Goal: Task Accomplishment & Management: Manage account settings

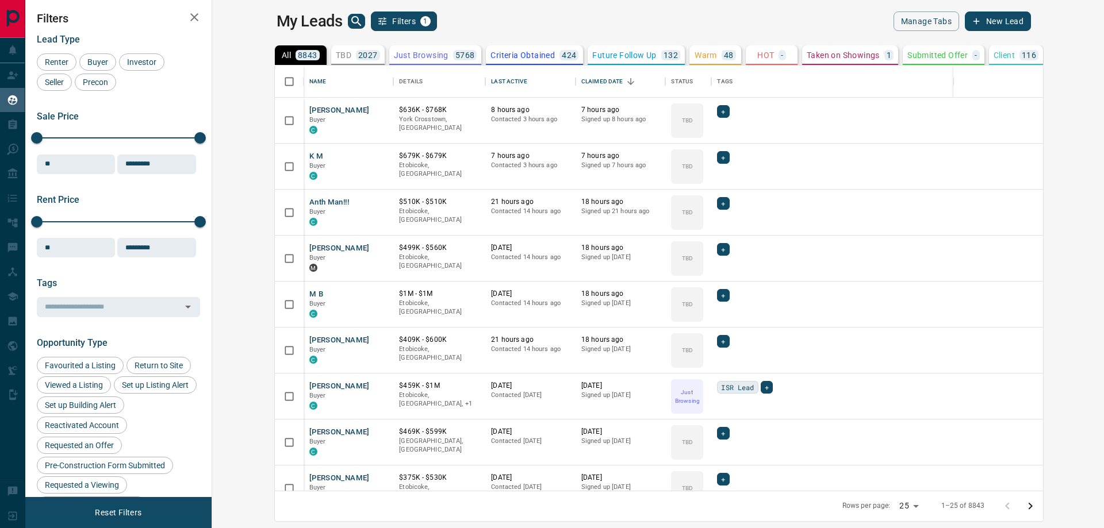
scroll to position [417, 878]
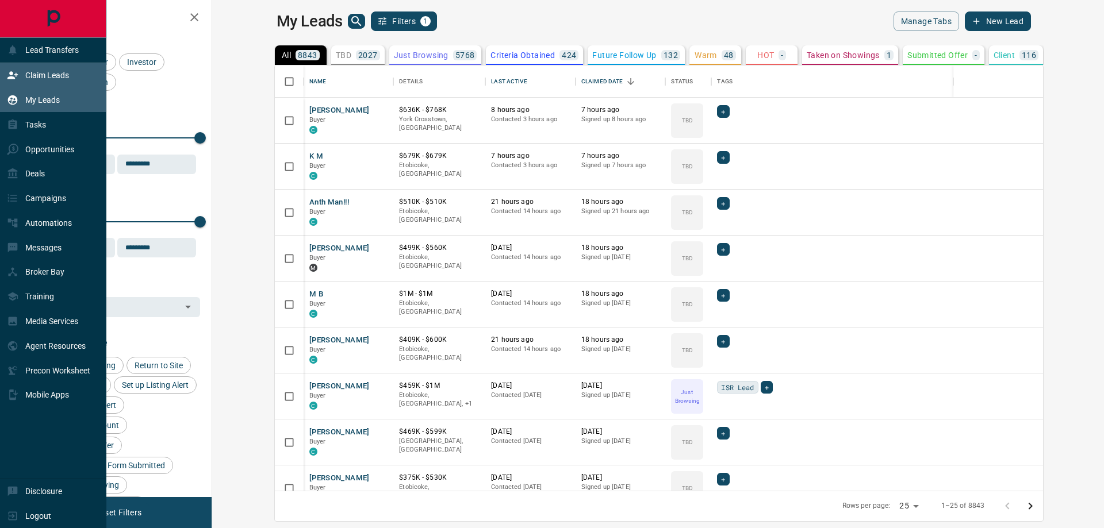
click at [11, 72] on icon at bounding box center [12, 75] width 10 height 7
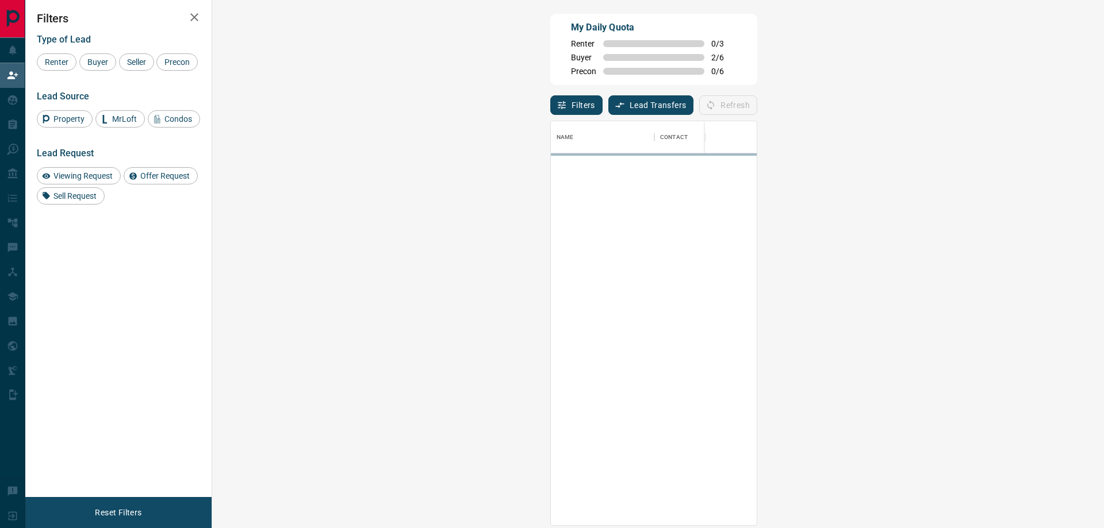
scroll to position [395, 858]
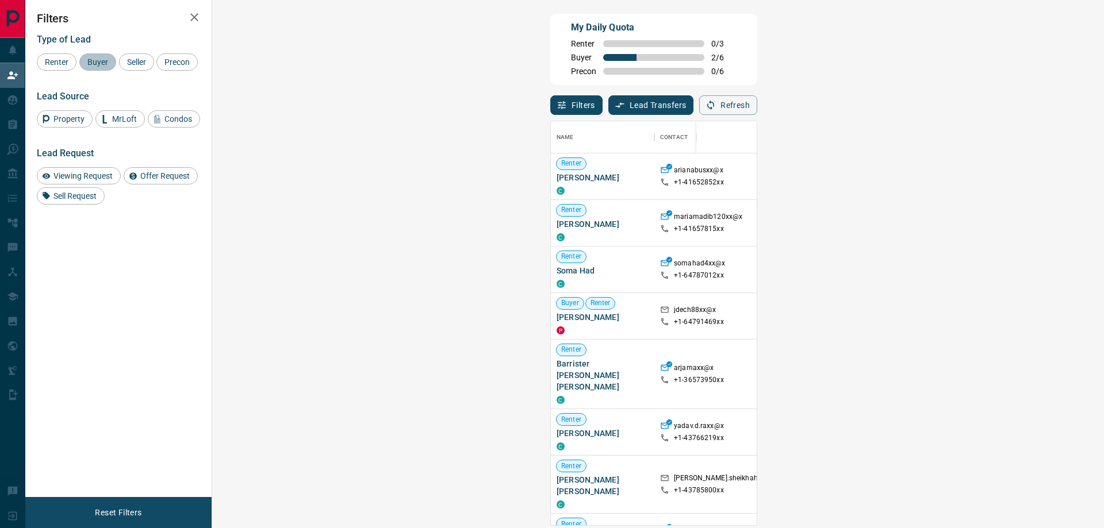
click at [102, 61] on span "Buyer" at bounding box center [97, 61] width 29 height 9
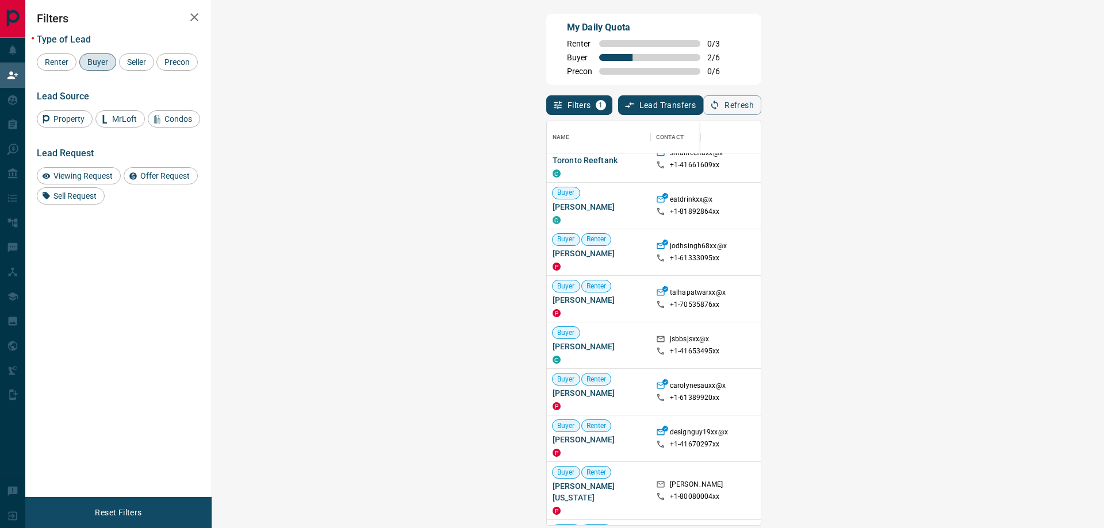
scroll to position [128, 0]
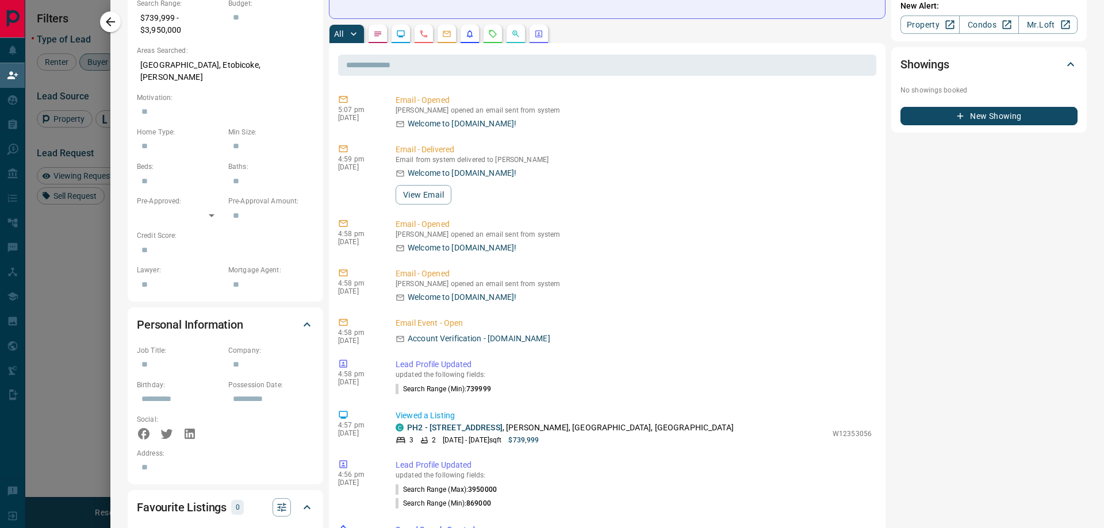
scroll to position [0, 0]
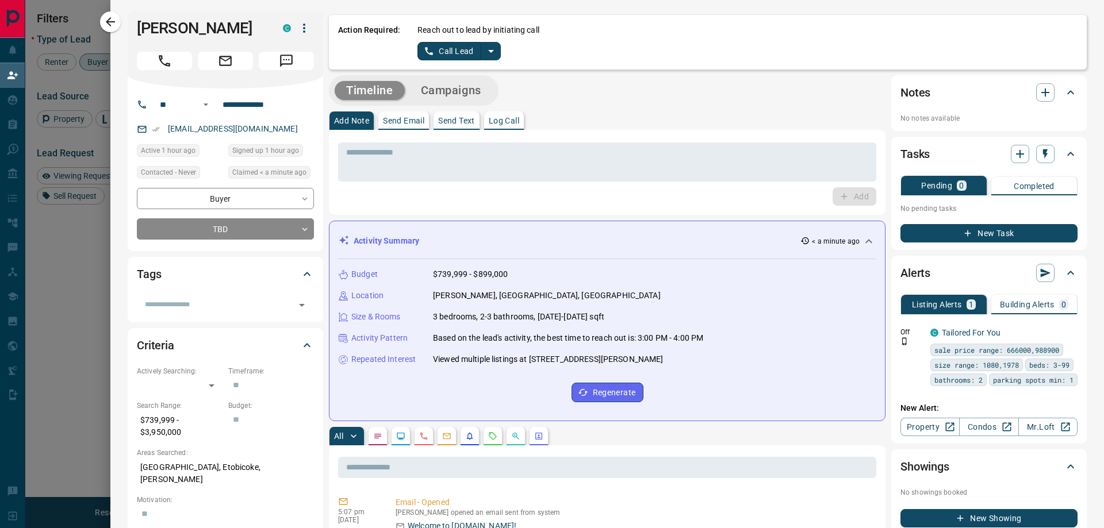
click at [493, 56] on icon "split button" at bounding box center [491, 51] width 14 height 14
click at [468, 94] on li "Log Manual Call" at bounding box center [459, 90] width 70 height 17
click at [455, 55] on button "Log Manual Call" at bounding box center [455, 51] width 76 height 18
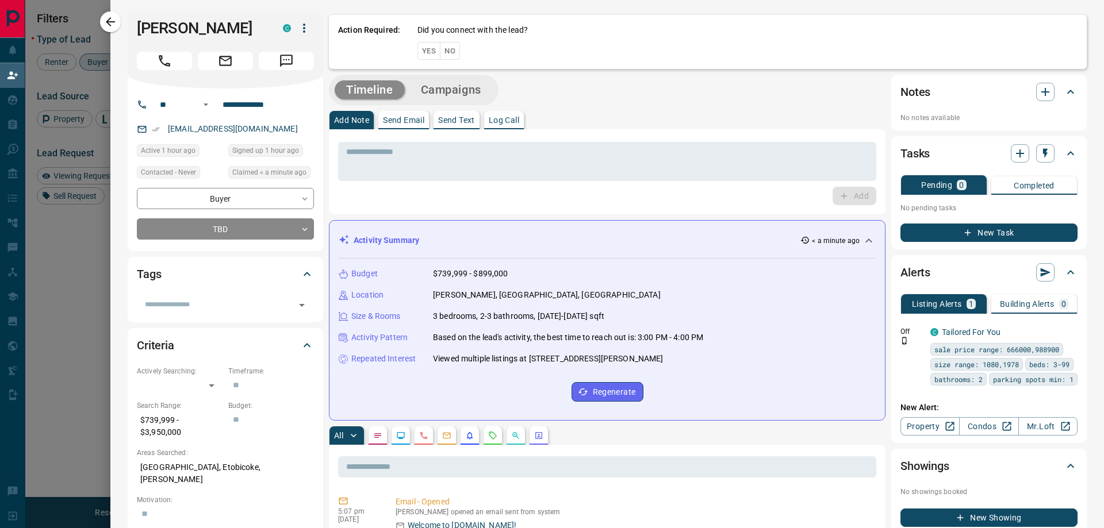
click at [418, 48] on button "Yes" at bounding box center [428, 51] width 23 height 18
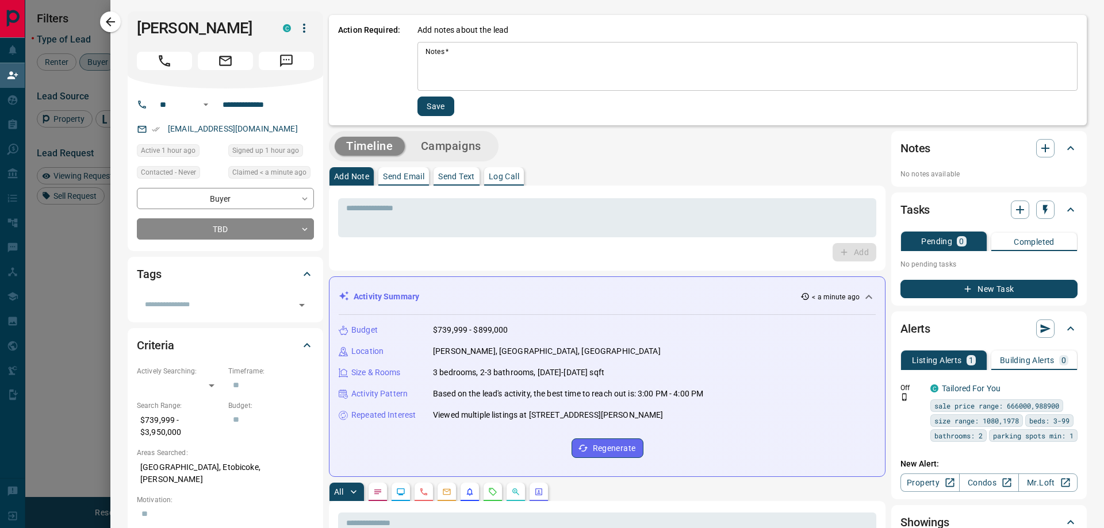
click at [497, 57] on textarea "Notes   *" at bounding box center [747, 66] width 644 height 39
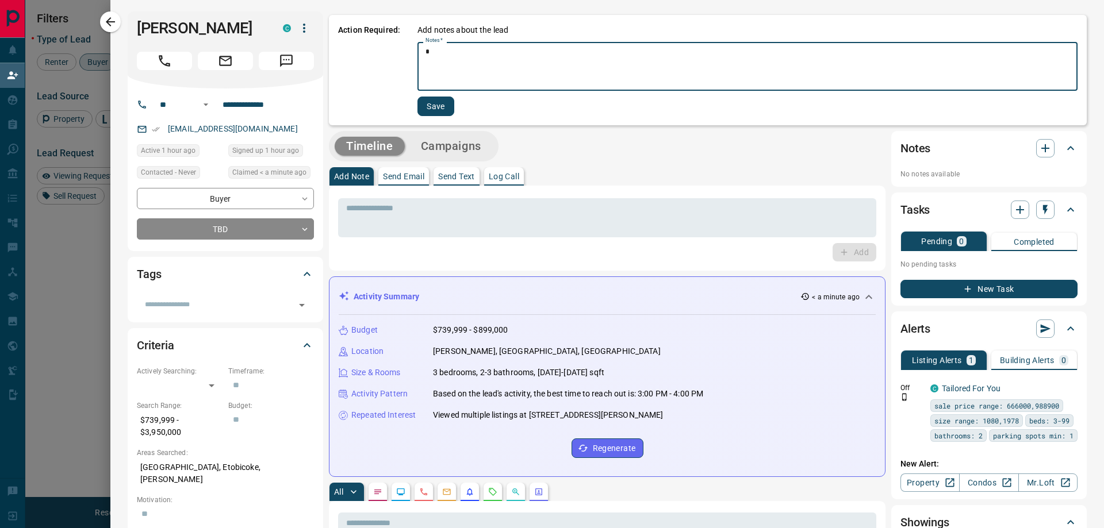
type textarea "*"
click at [437, 104] on button "Save" at bounding box center [435, 107] width 37 height 20
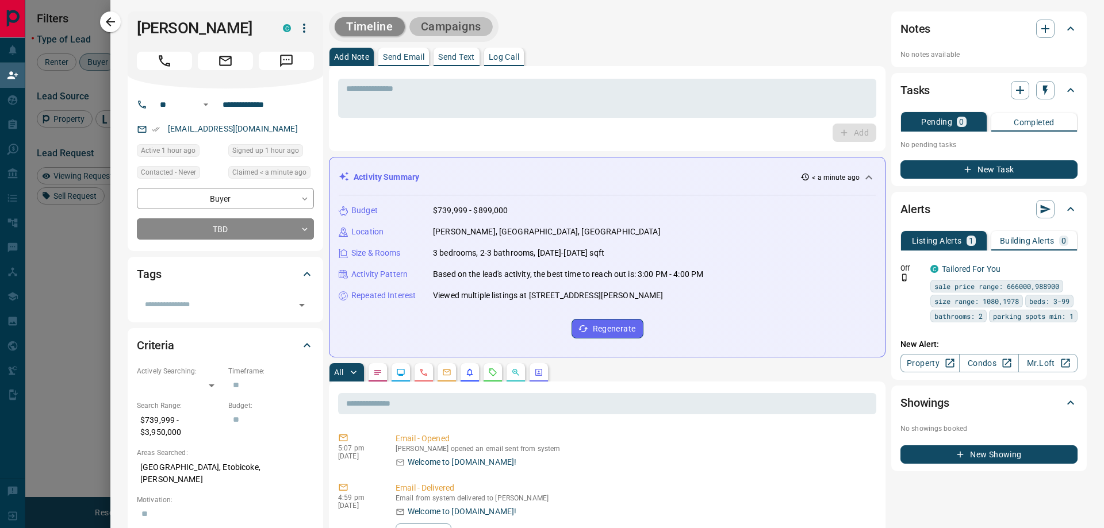
click at [463, 32] on button "Campaigns" at bounding box center [450, 26] width 83 height 19
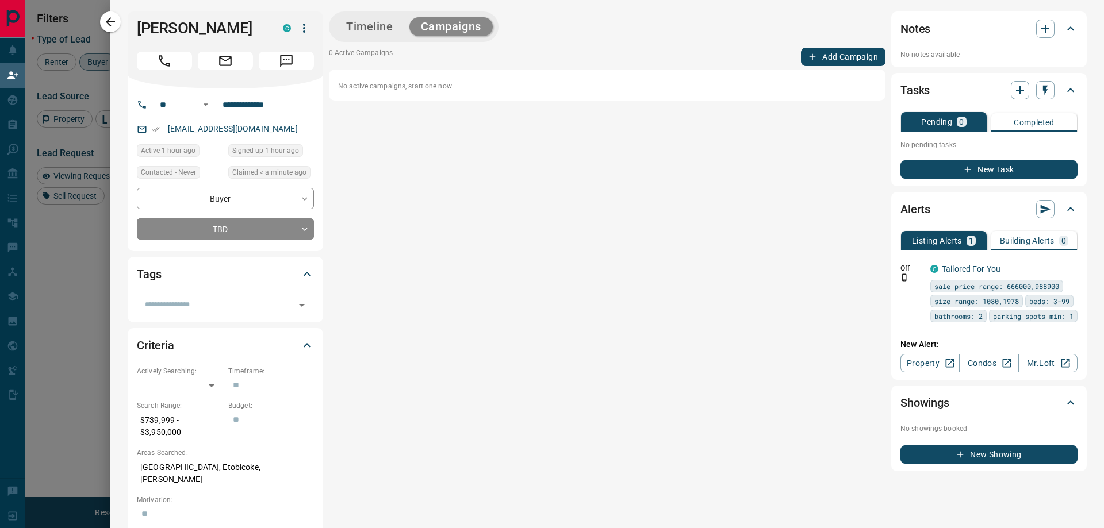
click at [803, 47] on div "Timeline Campaigns 0 Active Campaigns Add Campaign No active campaigns, start o…" at bounding box center [607, 241] width 556 height 460
click at [817, 54] on button "Add Campaign" at bounding box center [843, 57] width 84 height 18
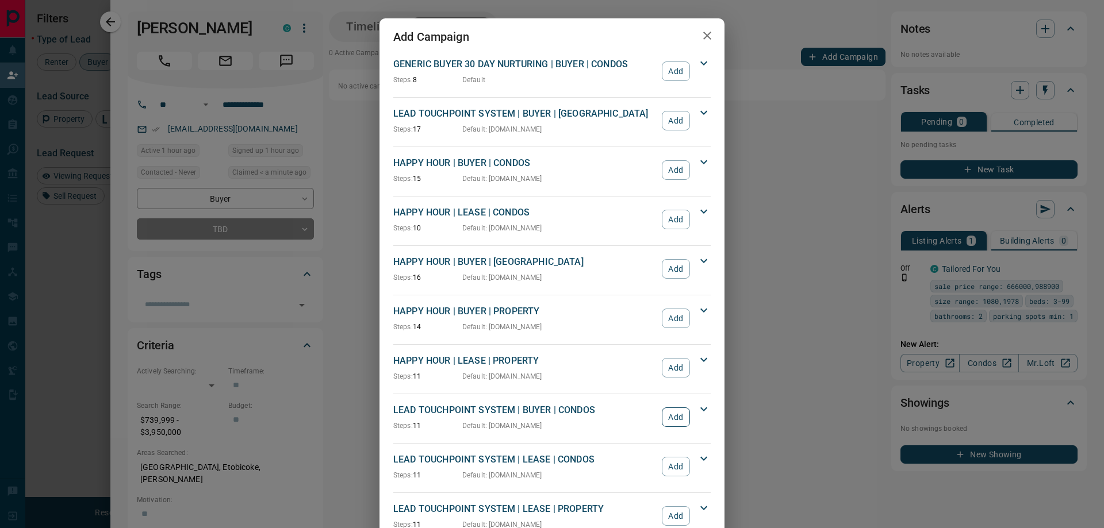
click at [679, 421] on button "Add" at bounding box center [676, 417] width 28 height 20
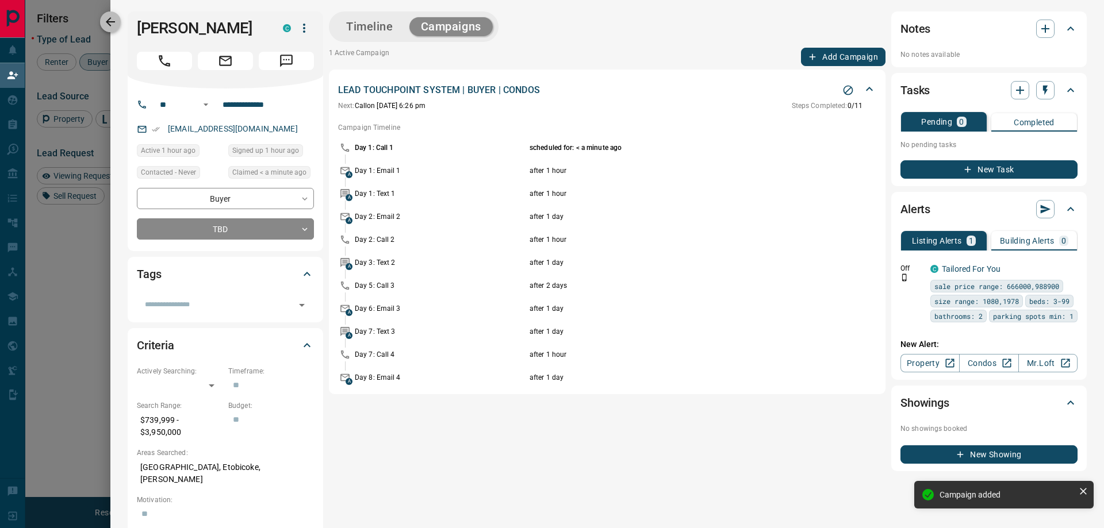
click at [113, 21] on icon "button" at bounding box center [110, 22] width 14 height 14
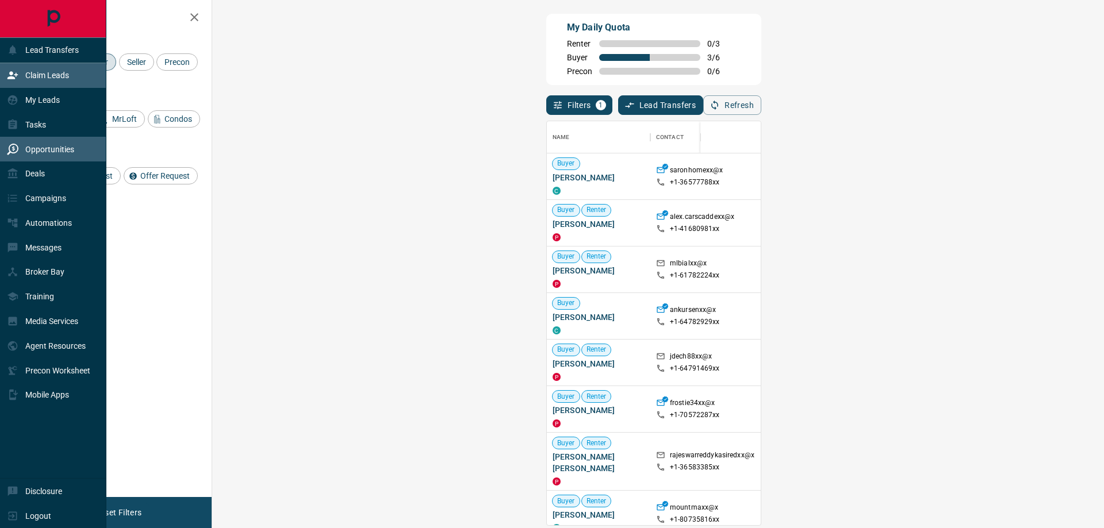
click at [16, 144] on icon at bounding box center [12, 149] width 11 height 11
